Goal: Use online tool/utility: Utilize a website feature to perform a specific function

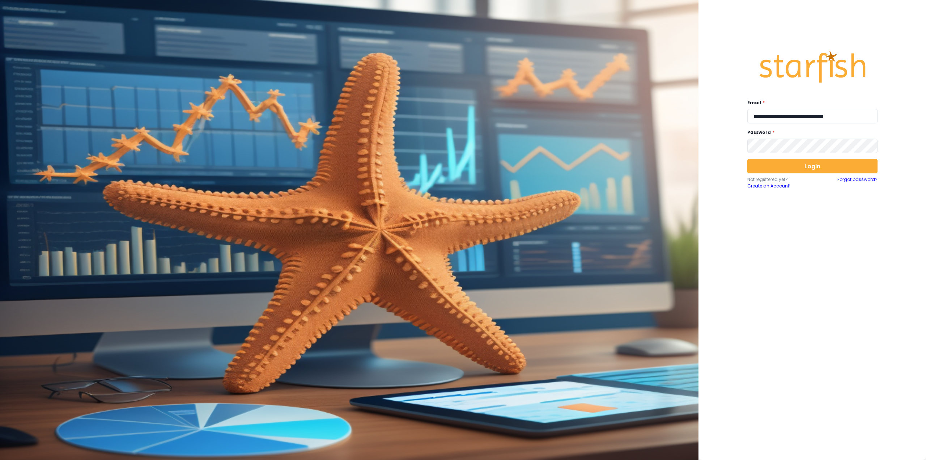
type input "**********"
click at [774, 167] on button "Login" at bounding box center [812, 166] width 130 height 14
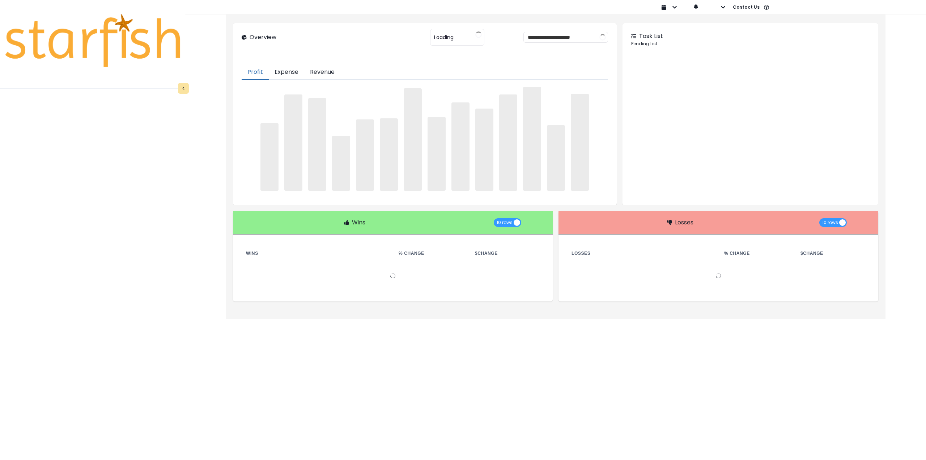
type input "********"
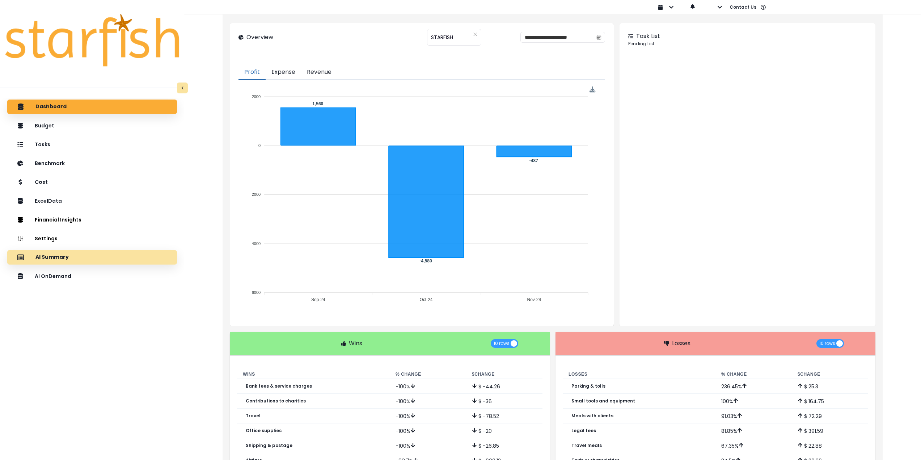
click at [113, 257] on div "AI Summary" at bounding box center [92, 257] width 158 height 15
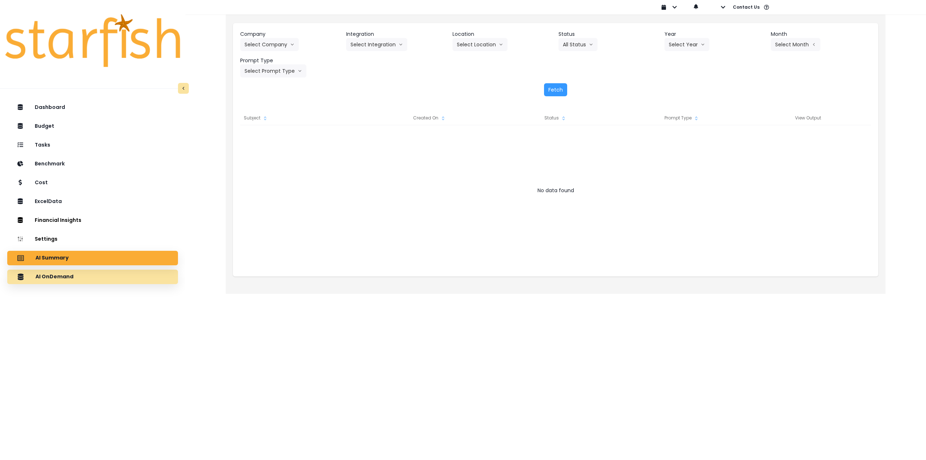
click at [89, 282] on div "AI OnDemand" at bounding box center [92, 276] width 159 height 15
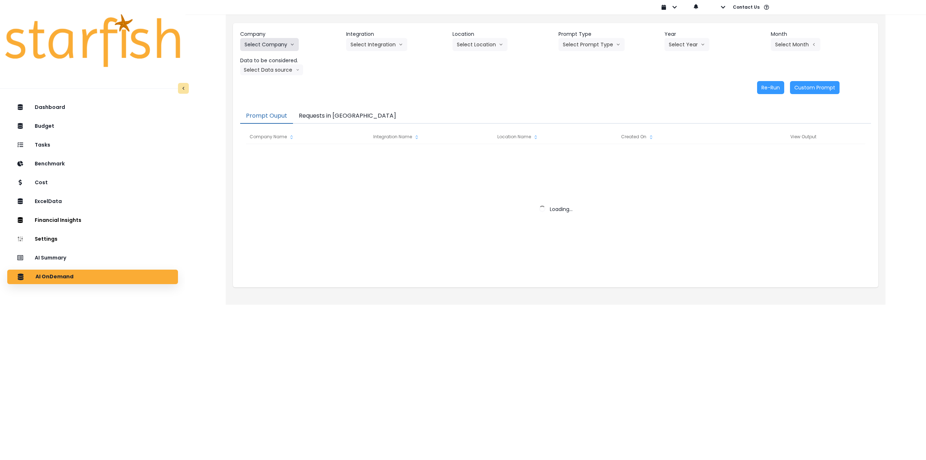
click at [263, 48] on button "Select Company" at bounding box center [269, 44] width 59 height 13
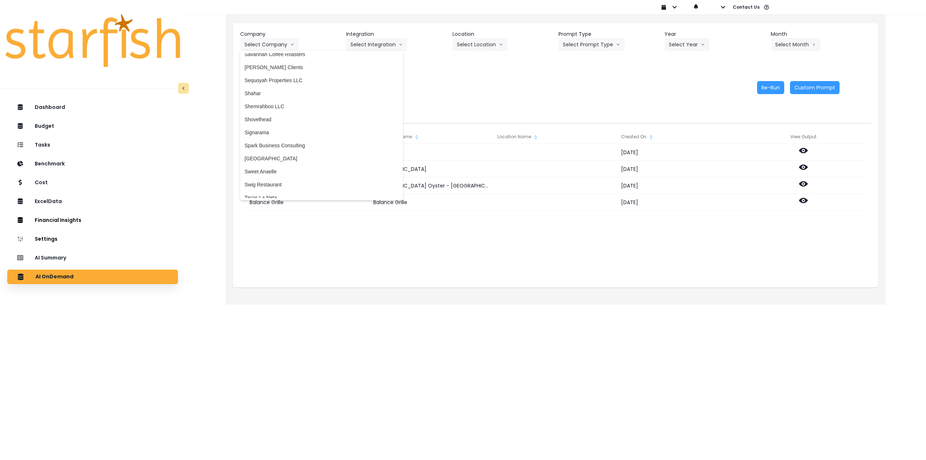
scroll to position [1487, 0]
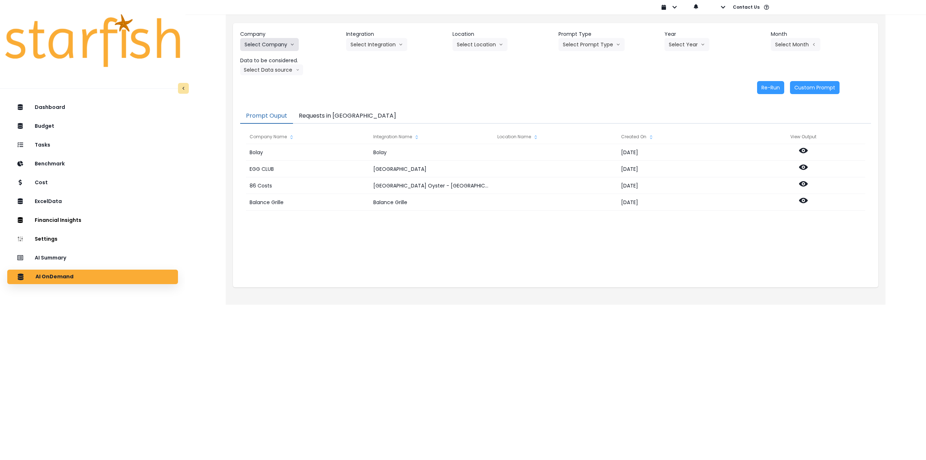
click at [271, 45] on button "Select Company" at bounding box center [269, 44] width 59 height 13
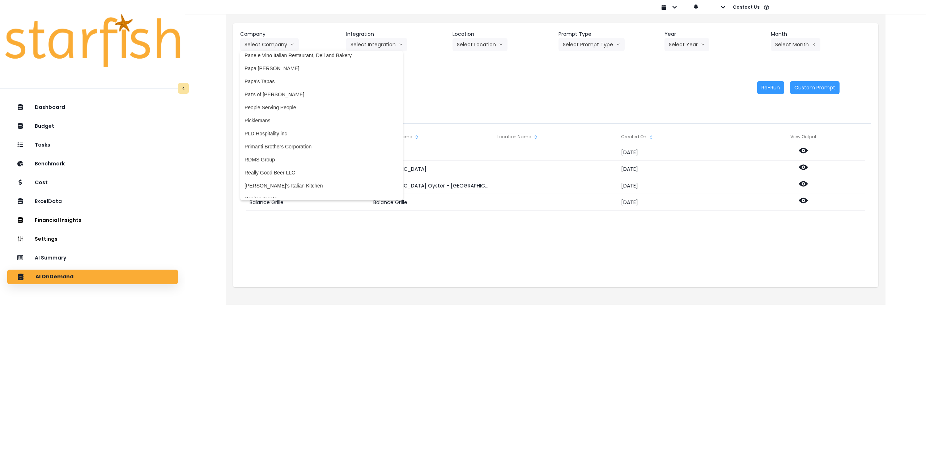
scroll to position [1240, 0]
click at [281, 148] on span "Picklemans" at bounding box center [322, 147] width 154 height 7
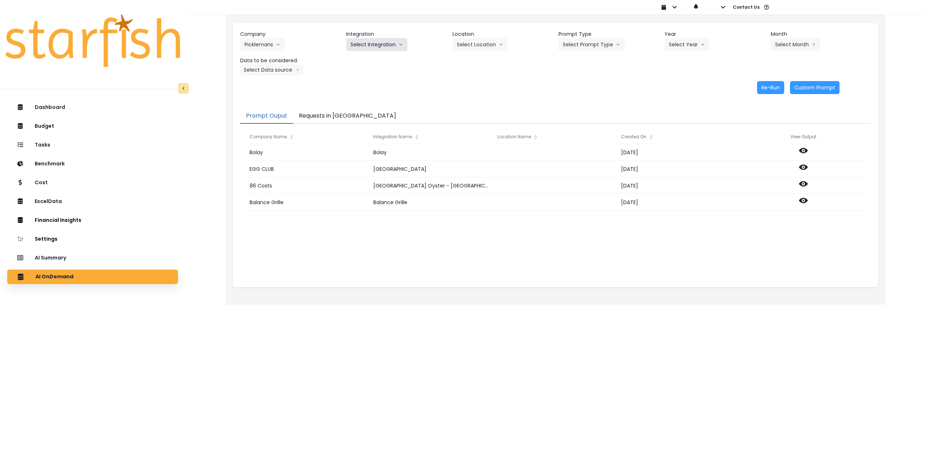
click at [389, 44] on button "Select Integration" at bounding box center [376, 44] width 61 height 13
click at [376, 59] on span "10 - Saint [PERSON_NAME]" at bounding box center [390, 59] width 79 height 7
click at [475, 46] on button "Select Location" at bounding box center [480, 44] width 55 height 13
drag, startPoint x: 474, startPoint y: 59, endPoint x: 580, endPoint y: 48, distance: 106.9
click at [475, 59] on span "All Locations" at bounding box center [471, 59] width 29 height 7
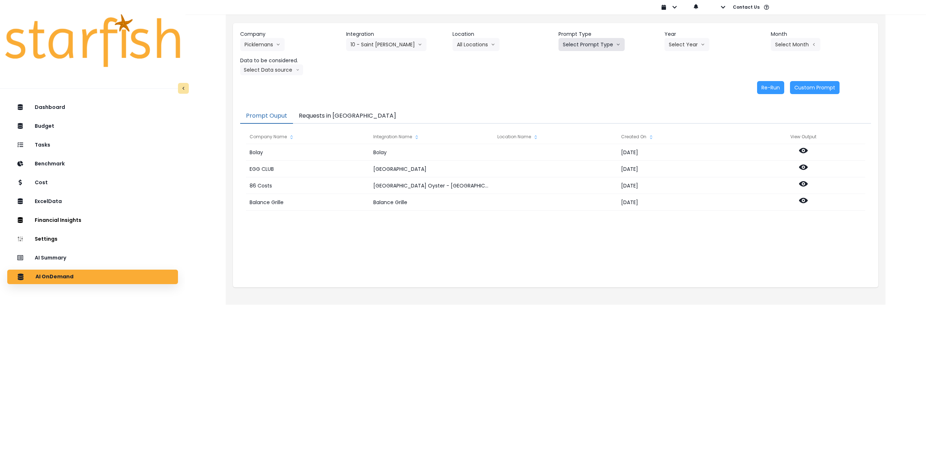
click at [595, 45] on button "Select Prompt Type" at bounding box center [592, 44] width 66 height 13
click at [576, 102] on li "Monthly Summary" at bounding box center [584, 98] width 50 height 13
click at [684, 42] on button "Select Year" at bounding box center [687, 44] width 45 height 13
click at [683, 88] on li "2025" at bounding box center [675, 85] width 20 height 13
click at [796, 47] on button "Select Month" at bounding box center [796, 44] width 50 height 13
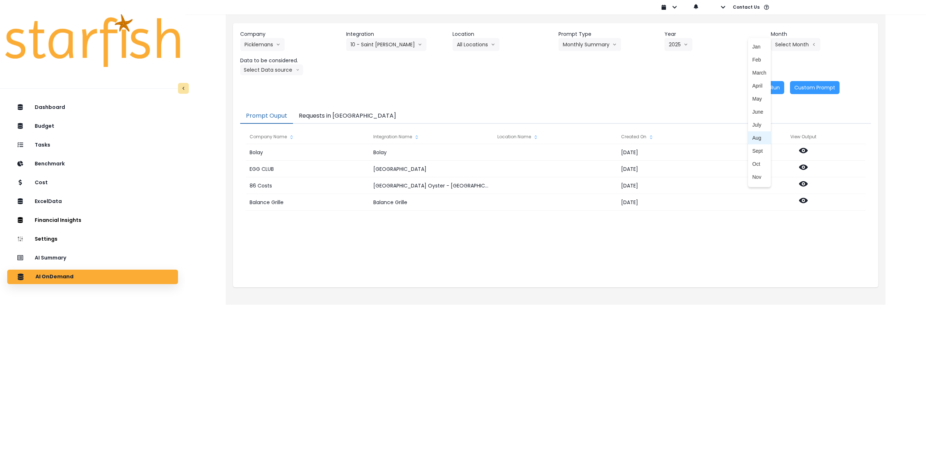
click at [756, 142] on li "Aug" at bounding box center [759, 137] width 23 height 13
click at [260, 69] on button "Select Data source" at bounding box center [271, 69] width 63 height 11
click at [265, 84] on span "Comparison overtime" at bounding box center [269, 83] width 48 height 7
click at [770, 86] on button "Re-Run" at bounding box center [770, 87] width 27 height 13
click at [276, 71] on button "Comparison overtime" at bounding box center [275, 69] width 70 height 11
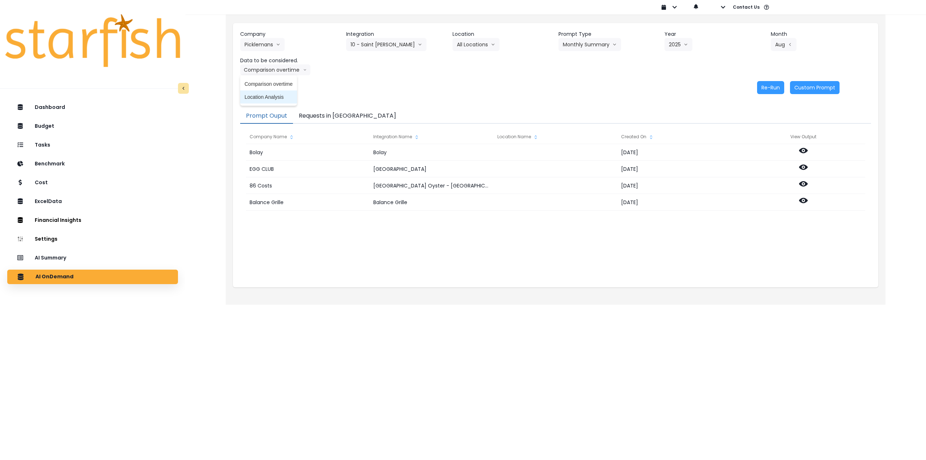
click at [272, 97] on span "Location Analysis" at bounding box center [269, 96] width 48 height 7
click at [766, 86] on button "Re-Run" at bounding box center [770, 87] width 27 height 13
click at [270, 40] on button "Picklemans" at bounding box center [262, 44] width 44 height 13
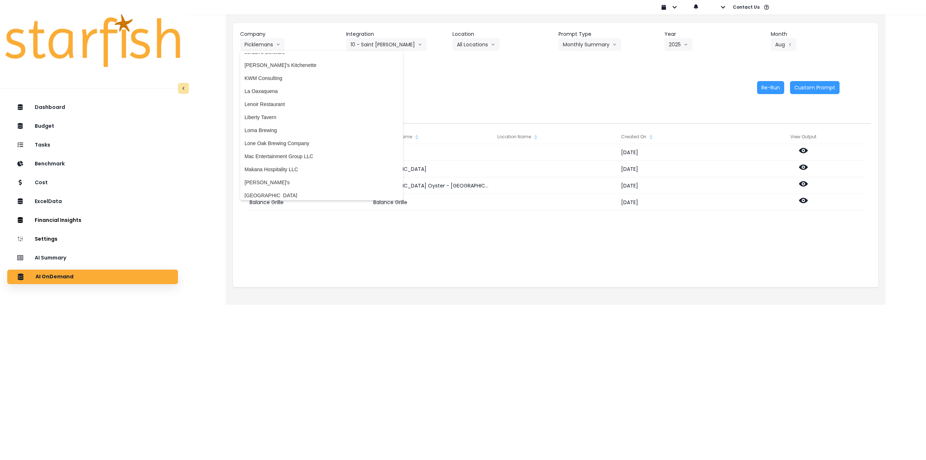
scroll to position [951, 0]
click at [277, 111] on span "Liberty Tavern" at bounding box center [322, 111] width 154 height 7
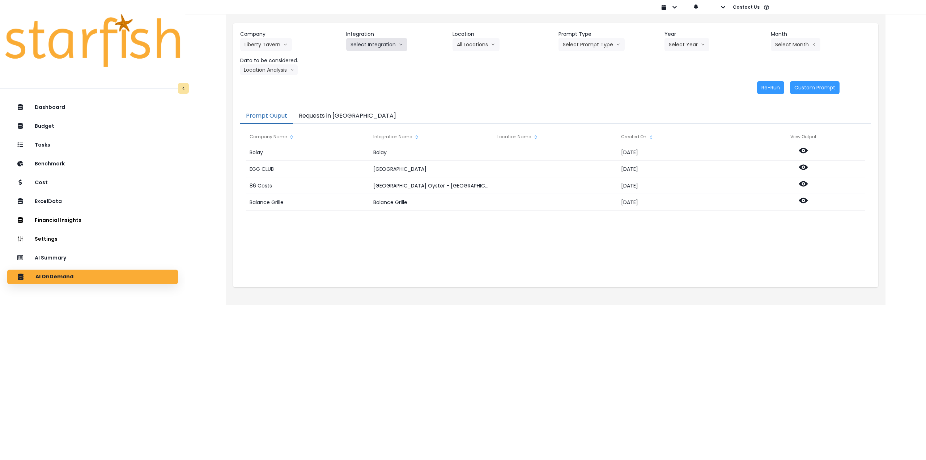
click at [371, 45] on button "Select Integration" at bounding box center [376, 44] width 61 height 13
click at [353, 58] on span "QBO" at bounding box center [356, 59] width 11 height 7
drag, startPoint x: 474, startPoint y: 44, endPoint x: 472, endPoint y: 56, distance: 11.5
click at [474, 45] on button "Select Location" at bounding box center [480, 44] width 55 height 13
click at [470, 59] on span "All Locations" at bounding box center [471, 59] width 29 height 7
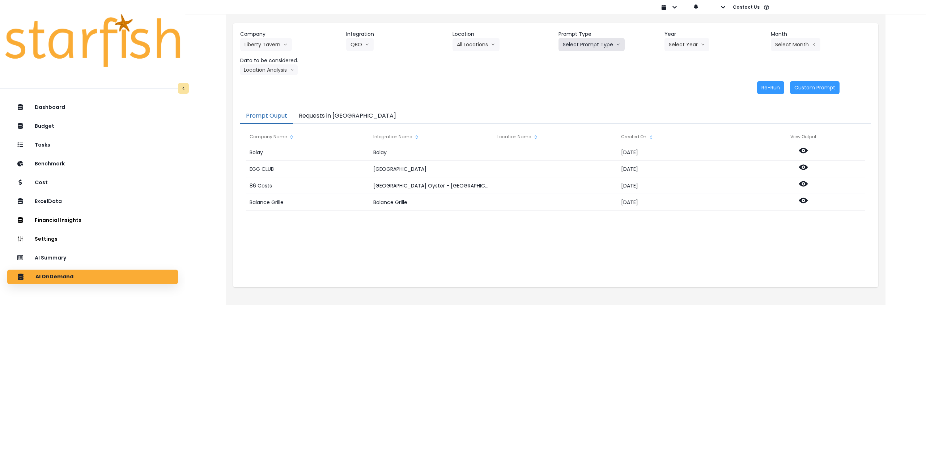
click at [600, 43] on button "Select Prompt Type" at bounding box center [592, 44] width 66 height 13
click at [588, 97] on span "Monthly Summary" at bounding box center [583, 98] width 41 height 7
click at [683, 43] on button "Select Year" at bounding box center [687, 44] width 45 height 13
click at [676, 85] on span "2025" at bounding box center [674, 85] width 11 height 7
click at [792, 44] on button "Select Month" at bounding box center [796, 44] width 50 height 13
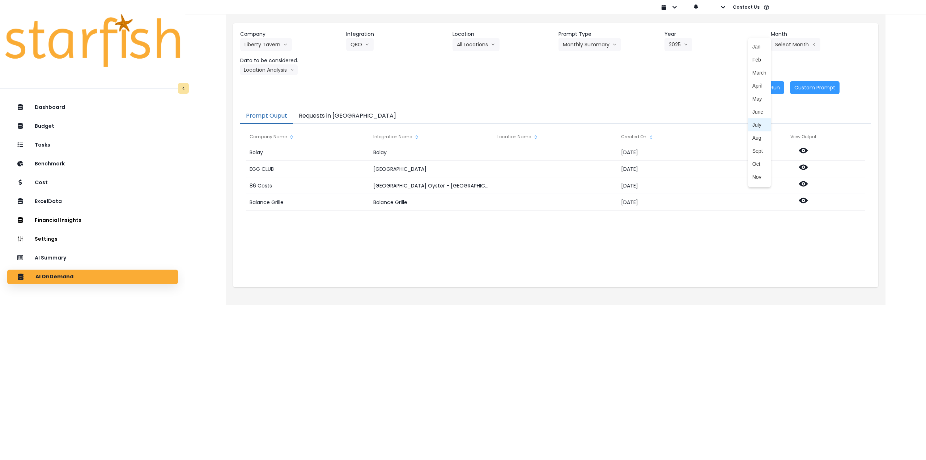
drag, startPoint x: 751, startPoint y: 127, endPoint x: 709, endPoint y: 128, distance: 42.3
click at [752, 127] on span "July" at bounding box center [759, 124] width 14 height 7
click at [275, 72] on button "Location Analysis" at bounding box center [269, 69] width 58 height 11
click at [268, 82] on span "Comparison overtime" at bounding box center [269, 83] width 48 height 7
drag, startPoint x: 777, startPoint y: 86, endPoint x: 667, endPoint y: 96, distance: 110.3
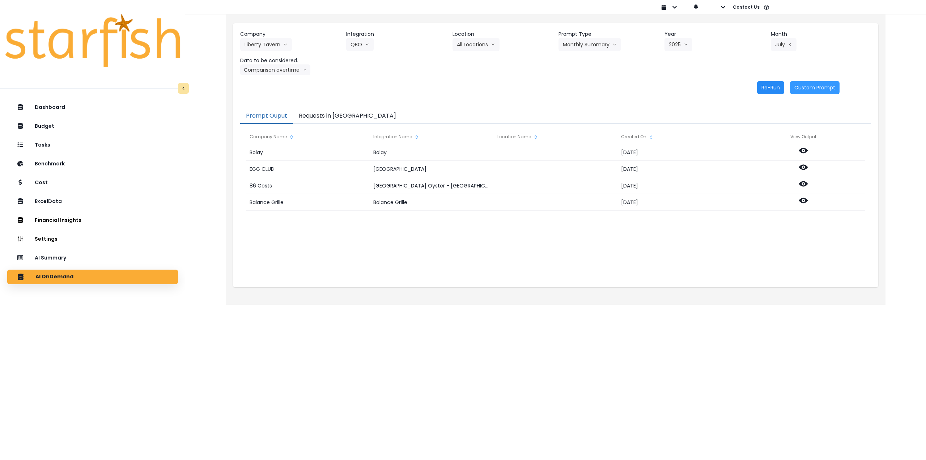
click at [777, 86] on button "Re-Run" at bounding box center [770, 87] width 27 height 13
click at [275, 74] on button "Comparison overtime" at bounding box center [275, 69] width 70 height 11
click at [270, 95] on span "Location Analysis" at bounding box center [269, 96] width 48 height 7
click at [774, 88] on button "Re-Run" at bounding box center [770, 87] width 27 height 13
click at [334, 116] on button "Requests in [GEOGRAPHIC_DATA]" at bounding box center [347, 116] width 109 height 15
